Goal: Task Accomplishment & Management: Use online tool/utility

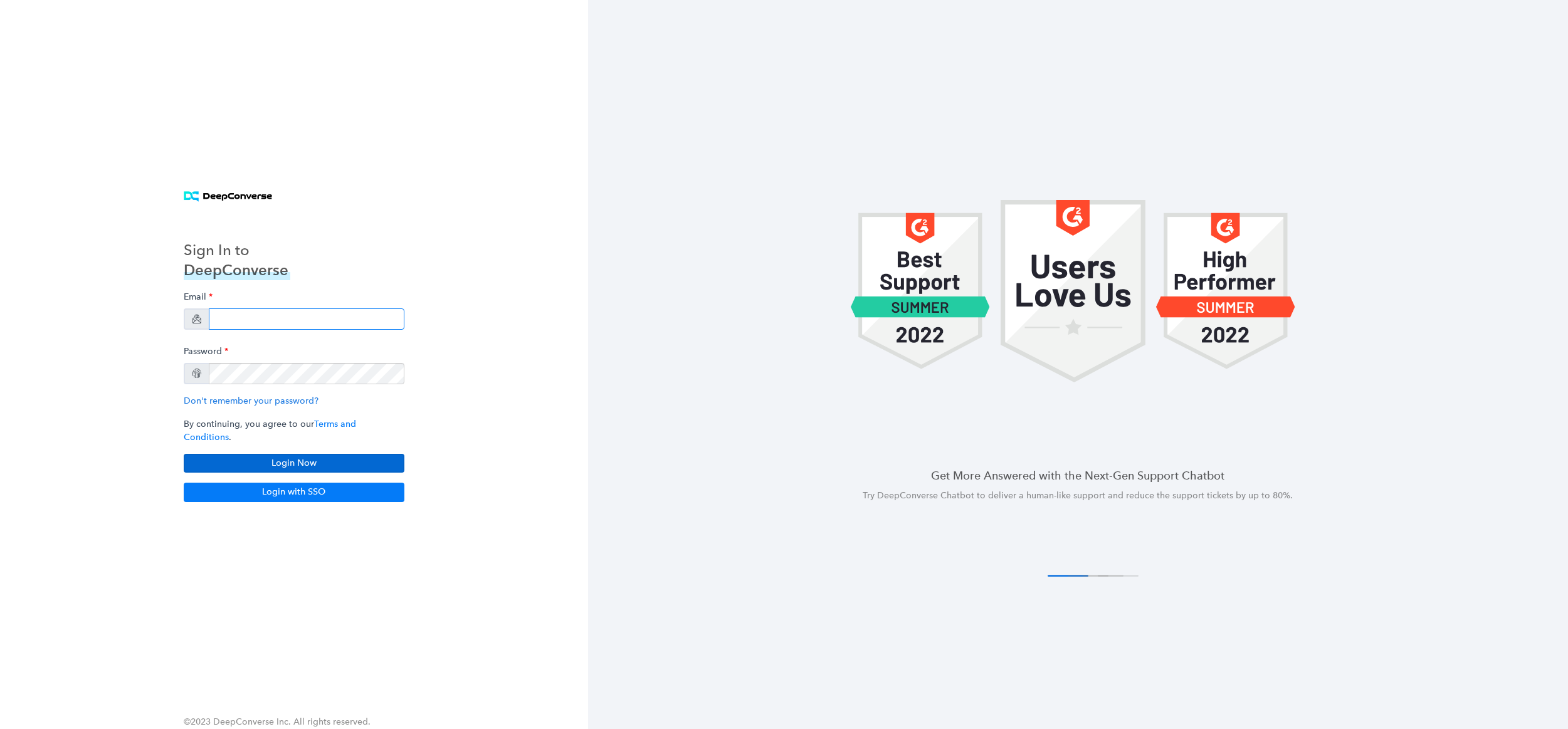
type input "[PERSON_NAME][EMAIL_ADDRESS][PERSON_NAME][DOMAIN_NAME]"
click at [308, 457] on button "Login Now" at bounding box center [293, 464] width 221 height 19
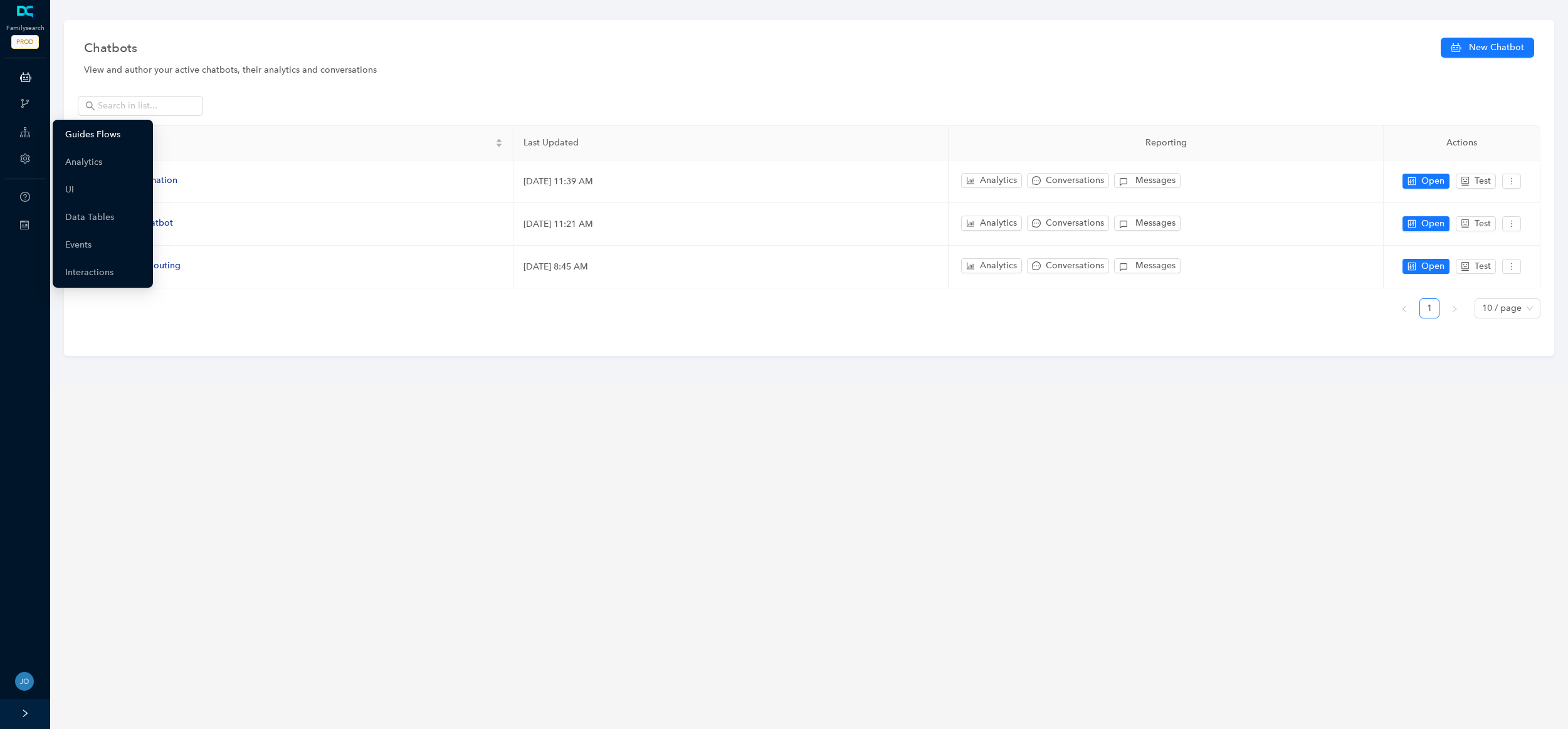
click at [114, 139] on link "Guides Flows" at bounding box center [93, 135] width 55 height 25
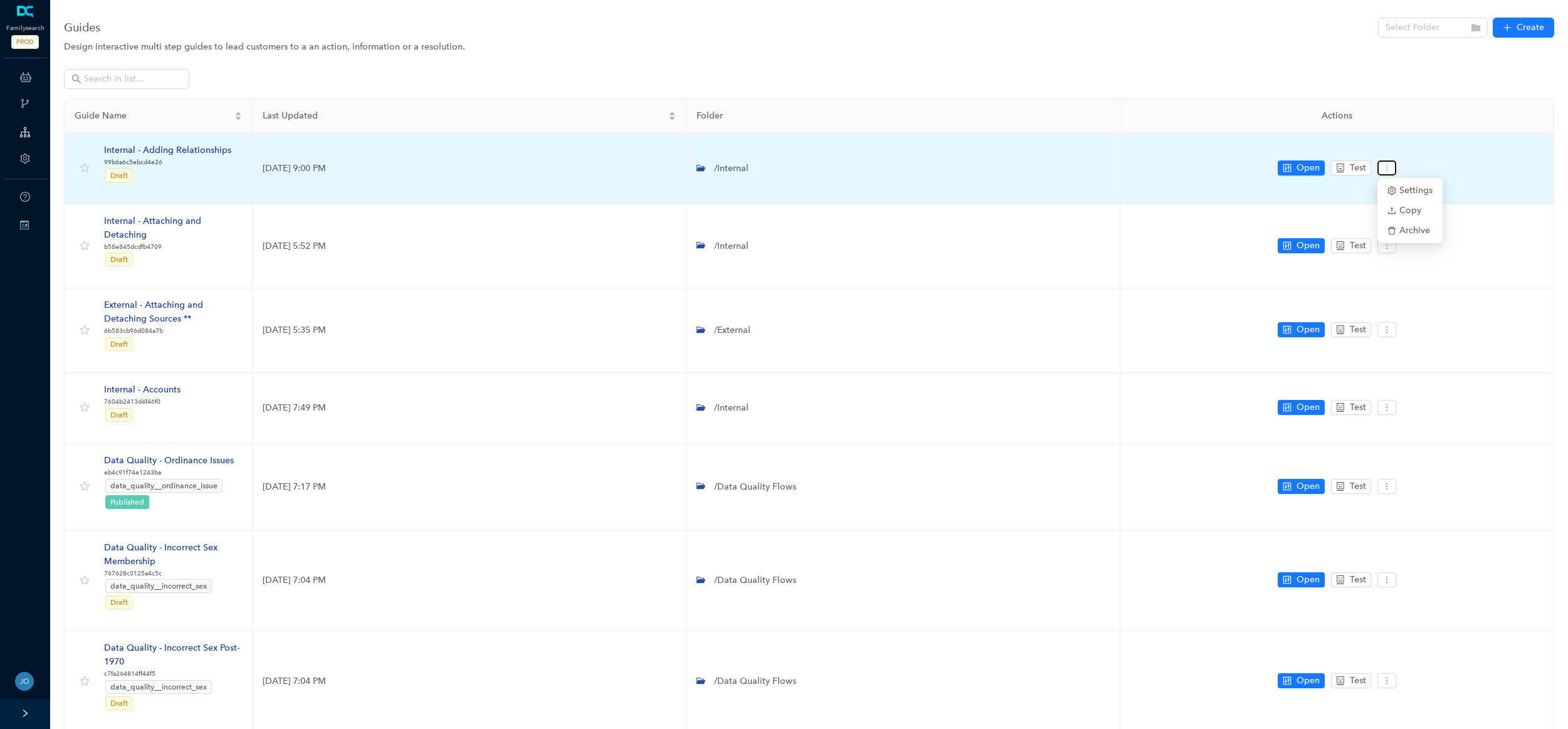
click at [1391, 171] on button "button" at bounding box center [1387, 168] width 19 height 15
click at [1404, 208] on span "Copy" at bounding box center [1410, 210] width 45 height 14
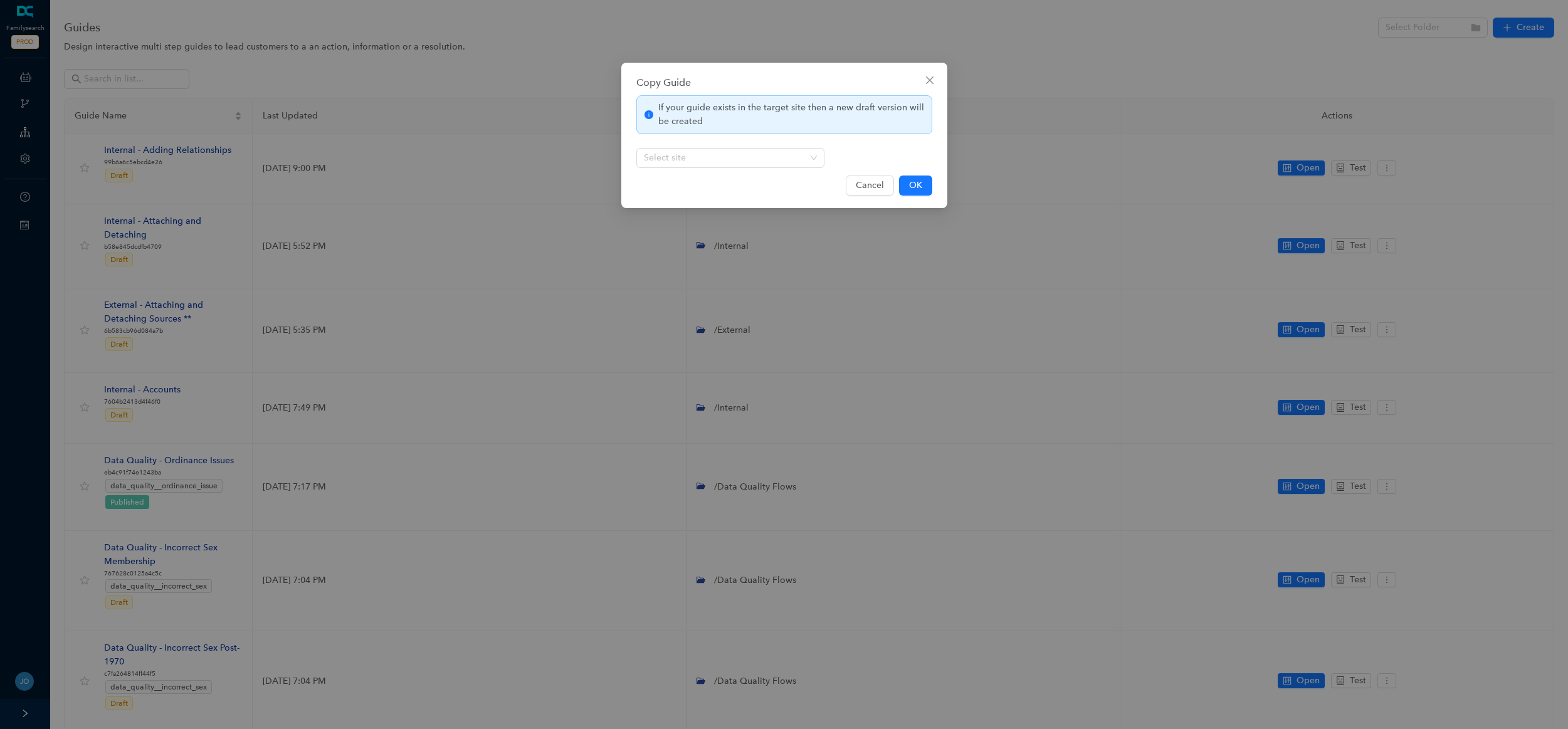
click at [828, 165] on div "If your guide exists in the target site then a new draft version will be create…" at bounding box center [784, 131] width 296 height 73
click at [814, 160] on div "Select site" at bounding box center [730, 158] width 188 height 20
click at [852, 155] on div "If your guide exists in the target site then a new draft version will be create…" at bounding box center [784, 131] width 296 height 73
click at [932, 78] on icon "close" at bounding box center [928, 80] width 7 height 7
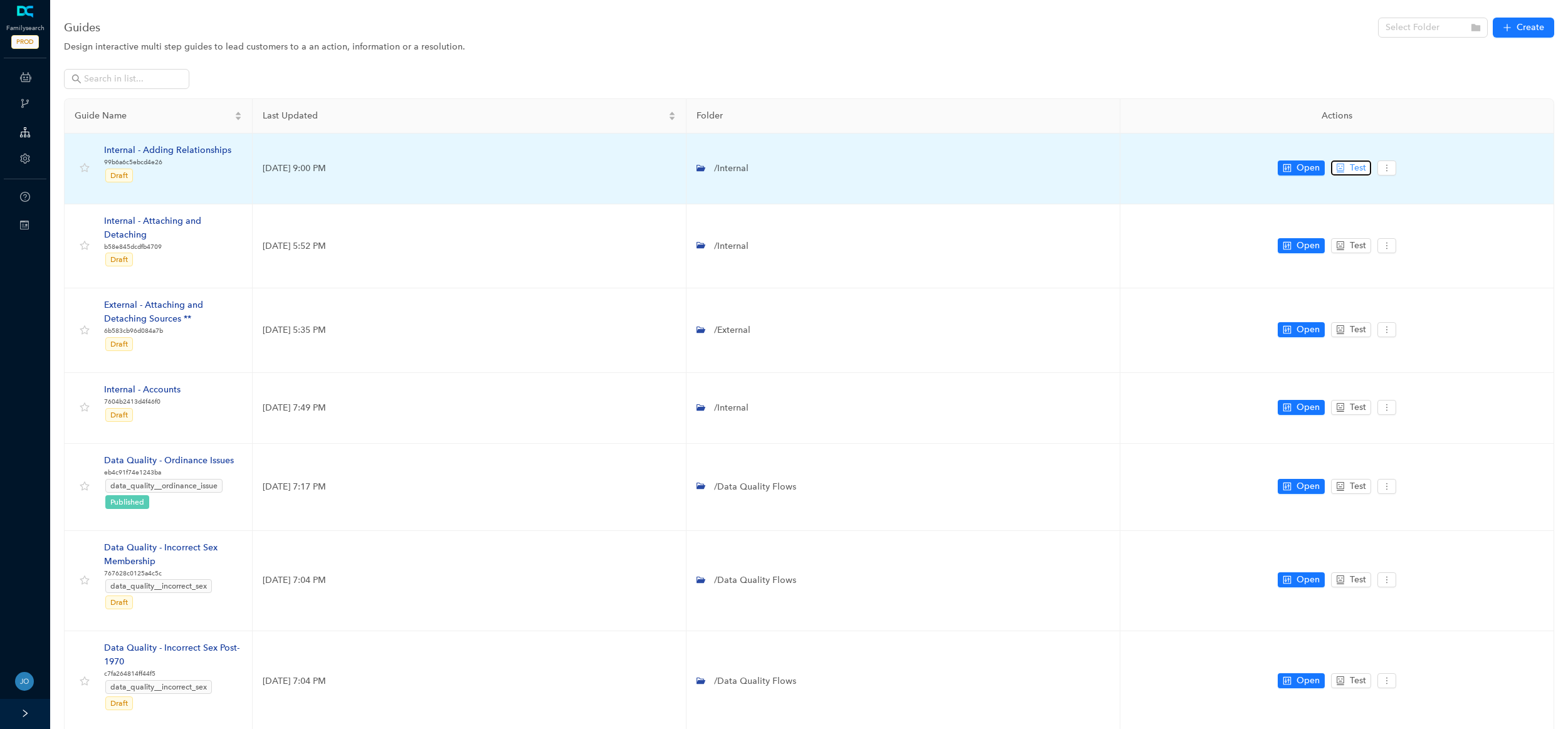
click at [1363, 172] on span "Test" at bounding box center [1358, 168] width 16 height 14
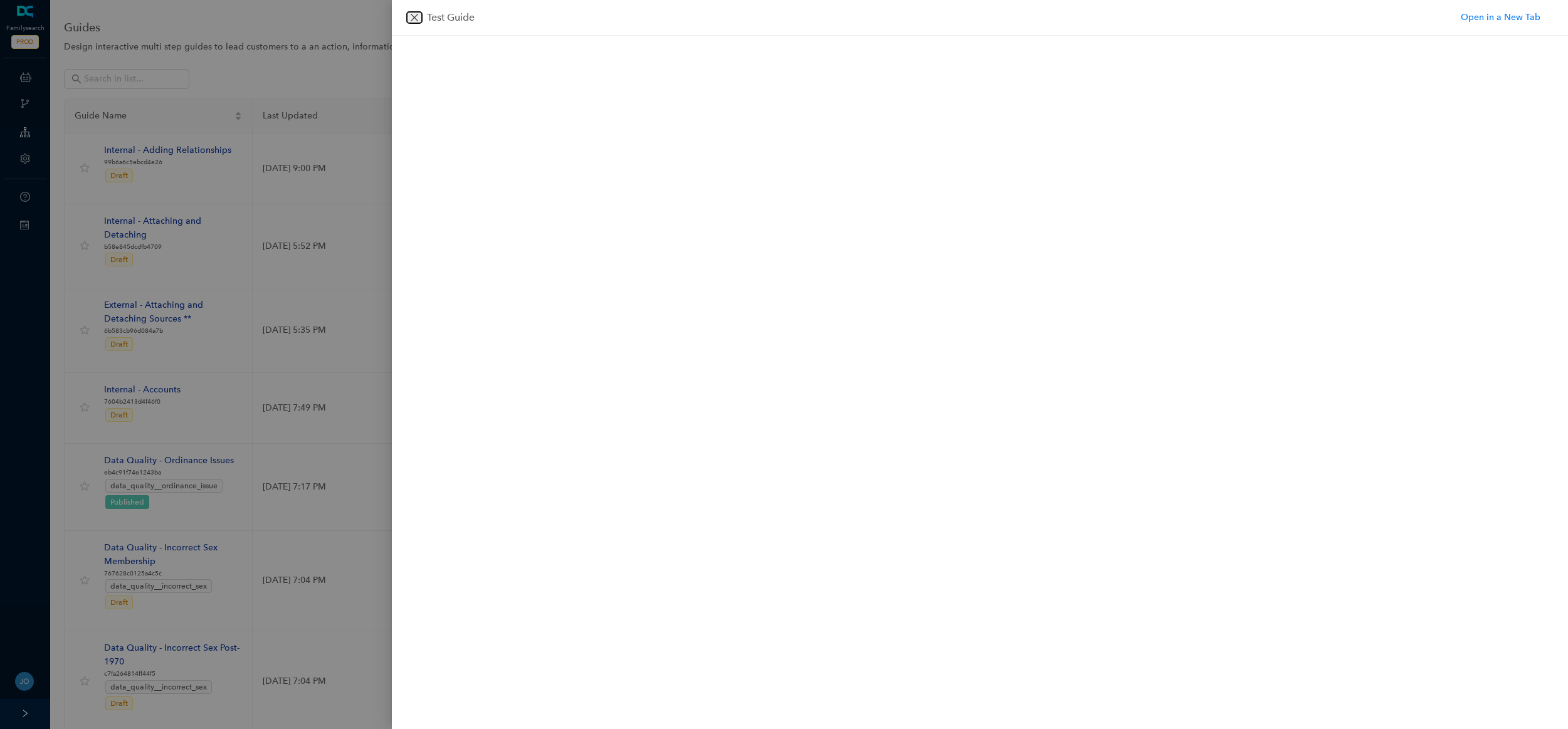
click at [412, 18] on icon "close" at bounding box center [414, 17] width 10 height 10
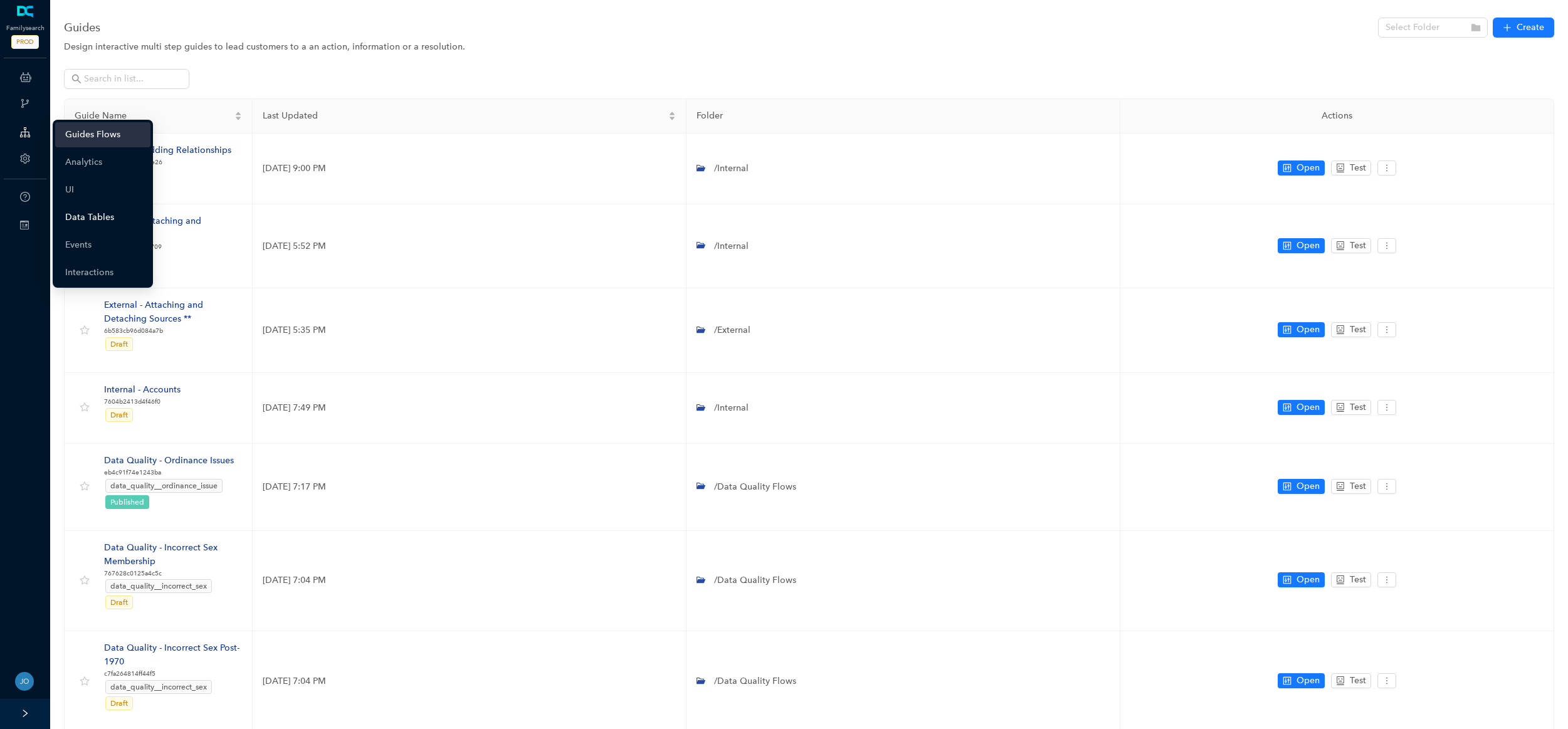
click at [80, 219] on link "Data Tables" at bounding box center [89, 217] width 49 height 25
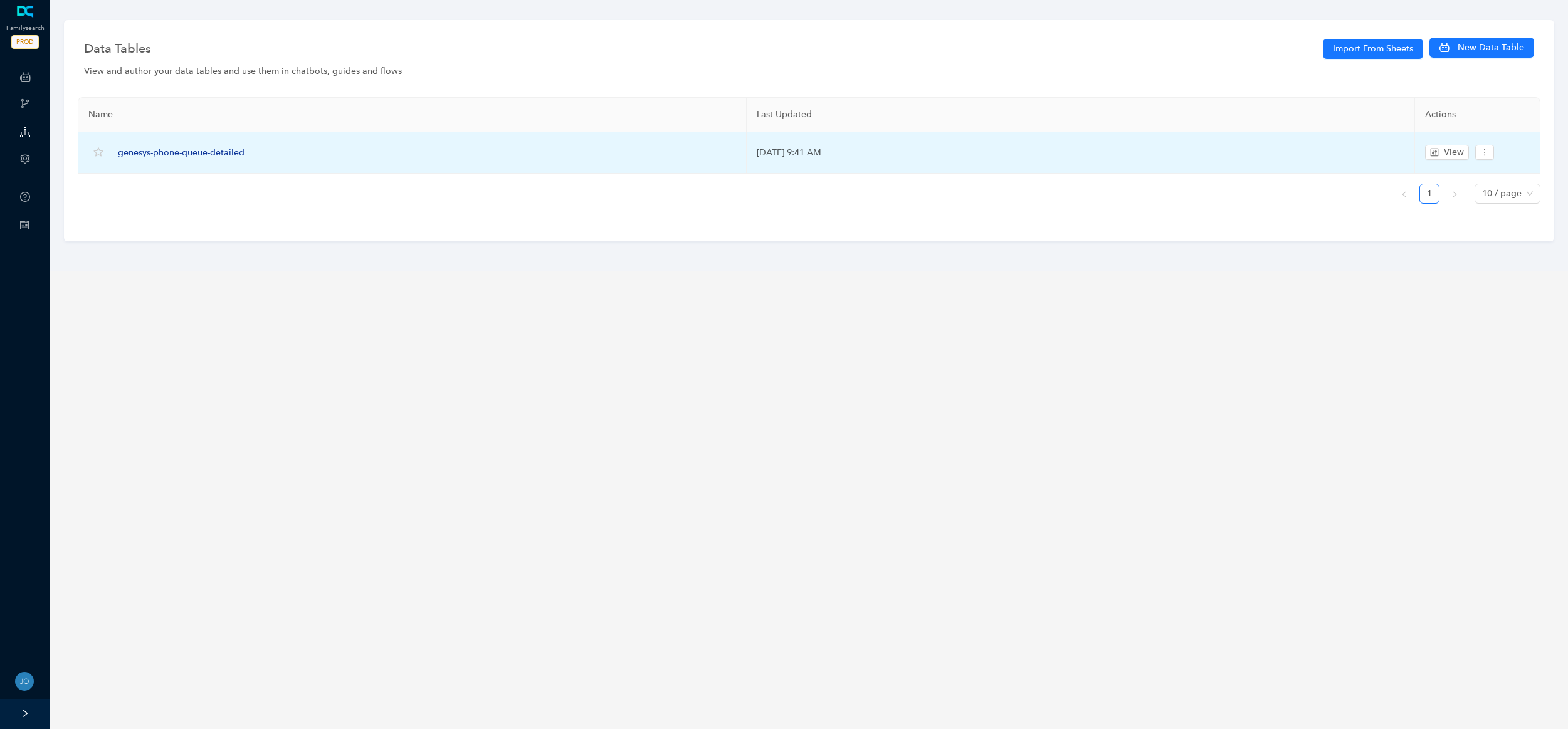
click at [165, 153] on span "genesys-phone-queue-detailed" at bounding box center [181, 153] width 127 height 11
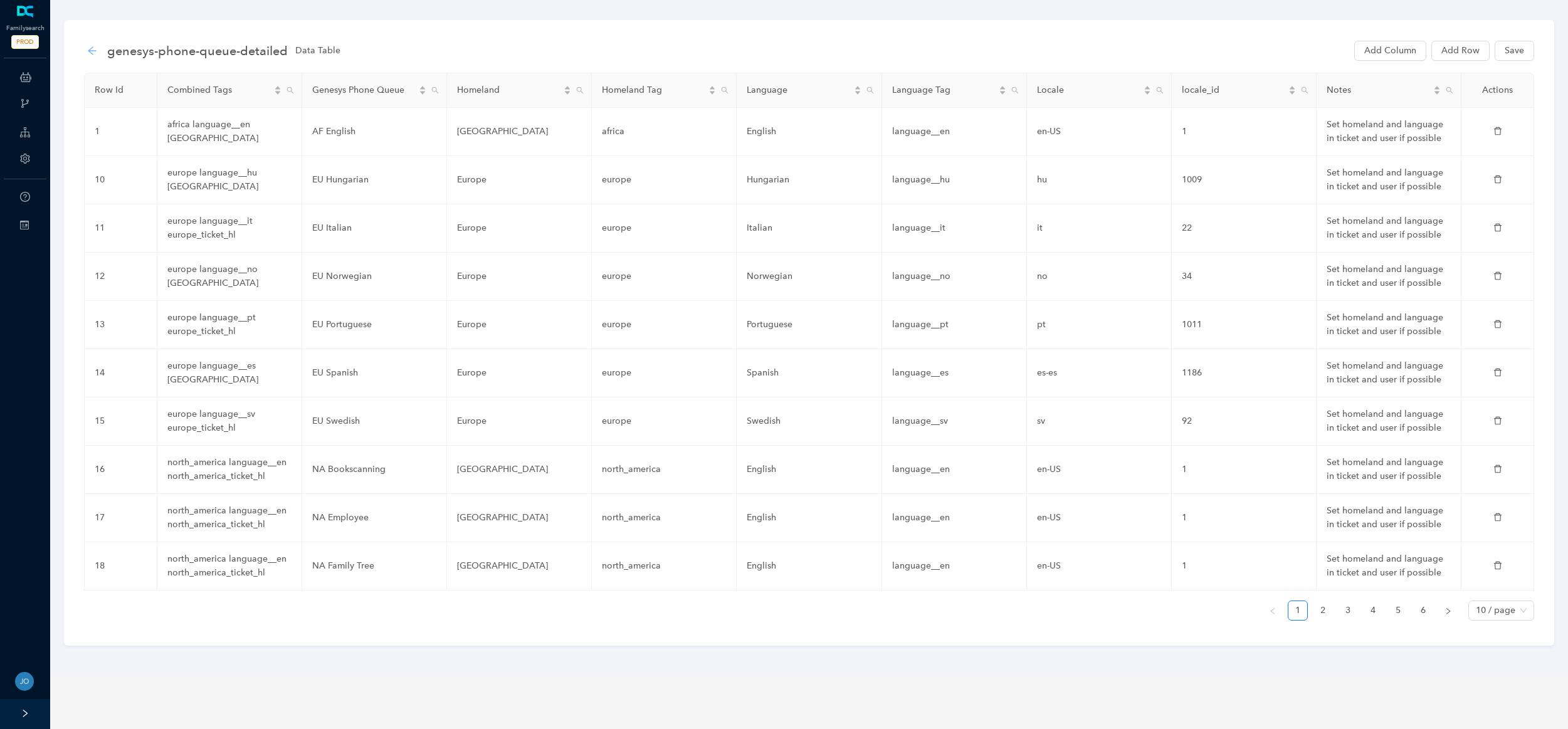
click at [95, 50] on icon "arrow-left" at bounding box center [92, 51] width 8 height 8
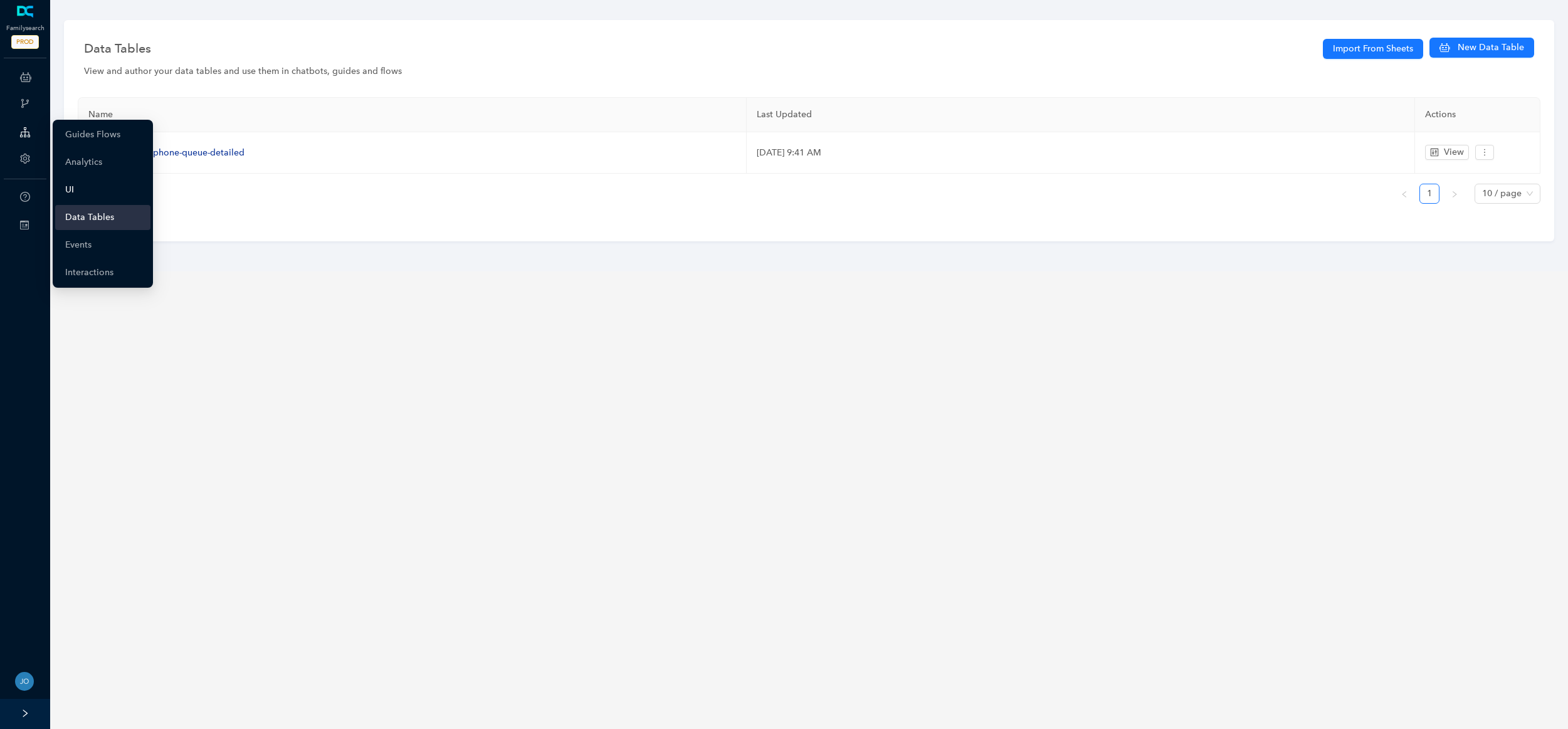
click at [74, 186] on link "UI" at bounding box center [69, 190] width 9 height 25
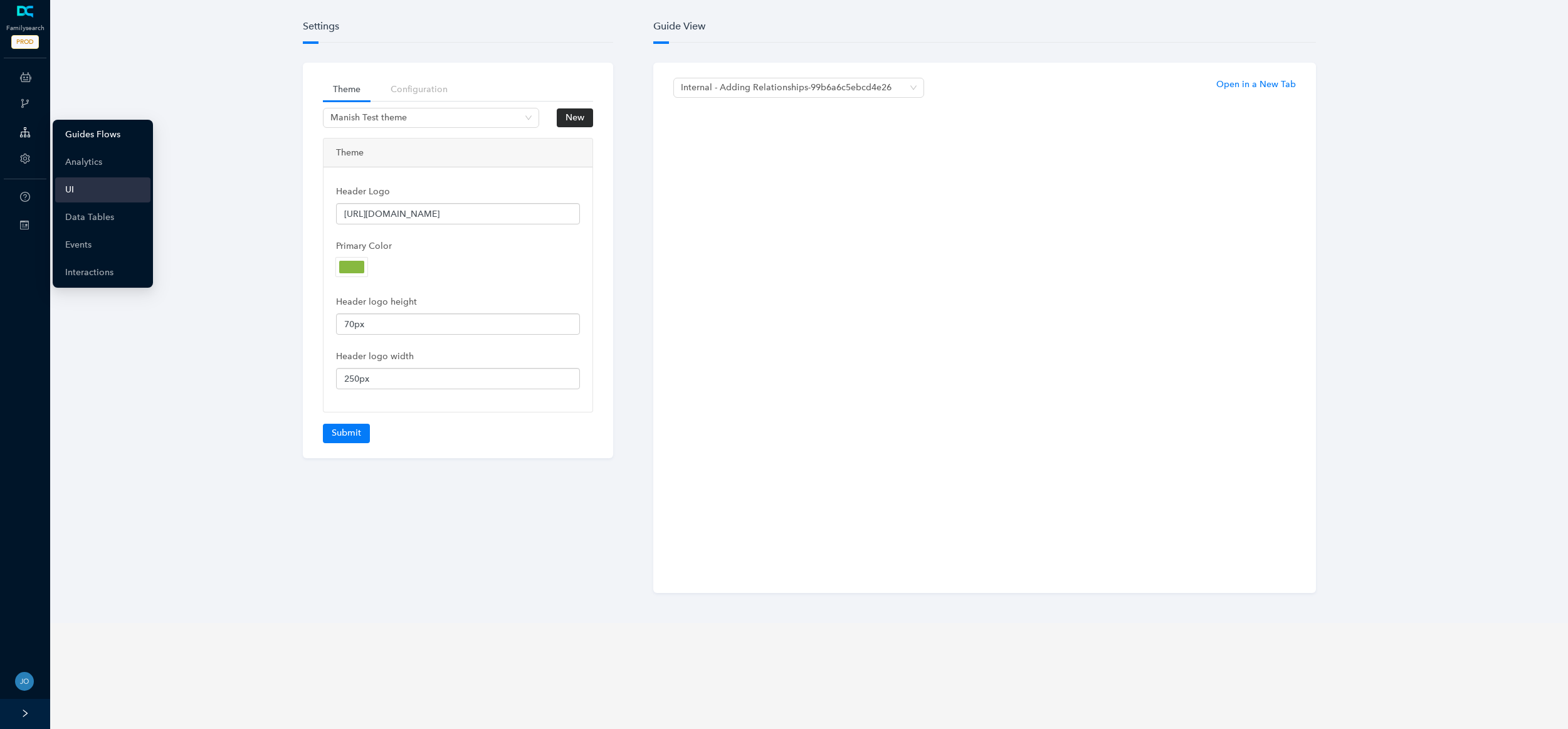
click at [78, 131] on link "Guides Flows" at bounding box center [93, 135] width 55 height 25
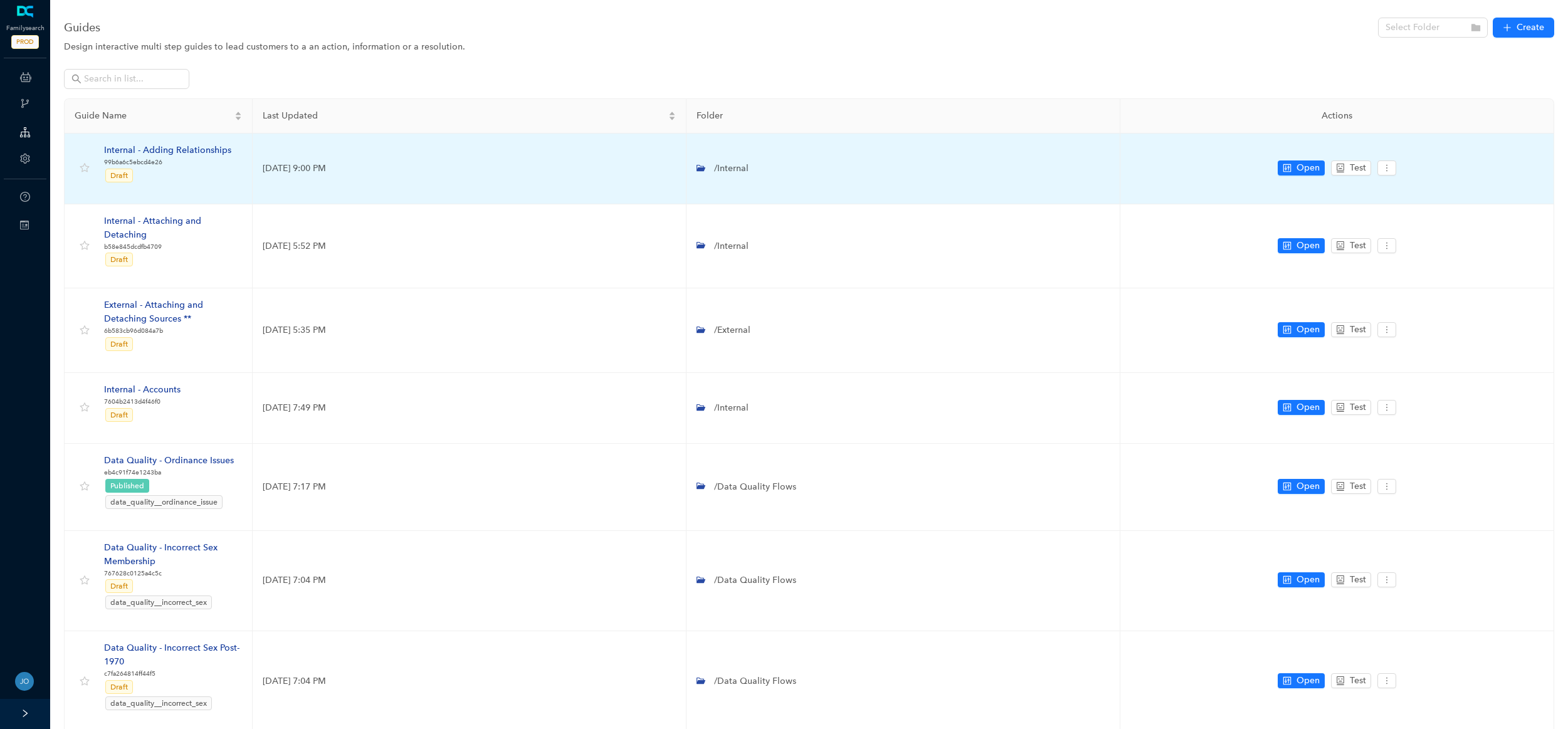
click at [201, 147] on div "Internal - Adding Relationships" at bounding box center [167, 150] width 127 height 14
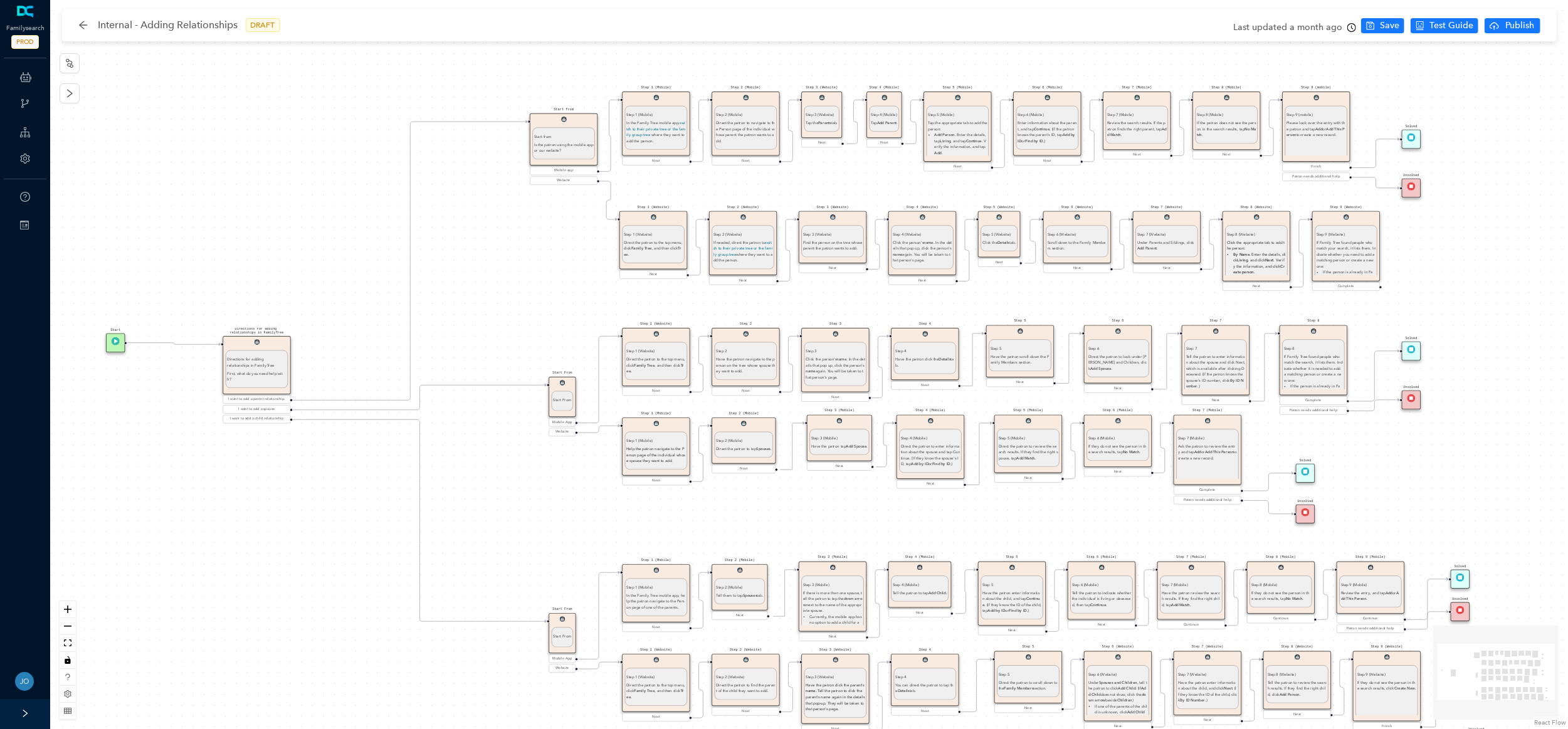
drag, startPoint x: 508, startPoint y: 187, endPoint x: 495, endPoint y: 244, distance: 58.5
click at [495, 244] on div "Start From Start From Mobile App Website Directions for adding relationships in…" at bounding box center [809, 364] width 1518 height 729
click at [1518, 79] on div "Start From Start From Mobile App Website Directions for adding relationships in…" at bounding box center [809, 364] width 1518 height 729
click at [87, 23] on icon "arrow-left" at bounding box center [83, 25] width 10 height 10
